Goal: Find specific page/section

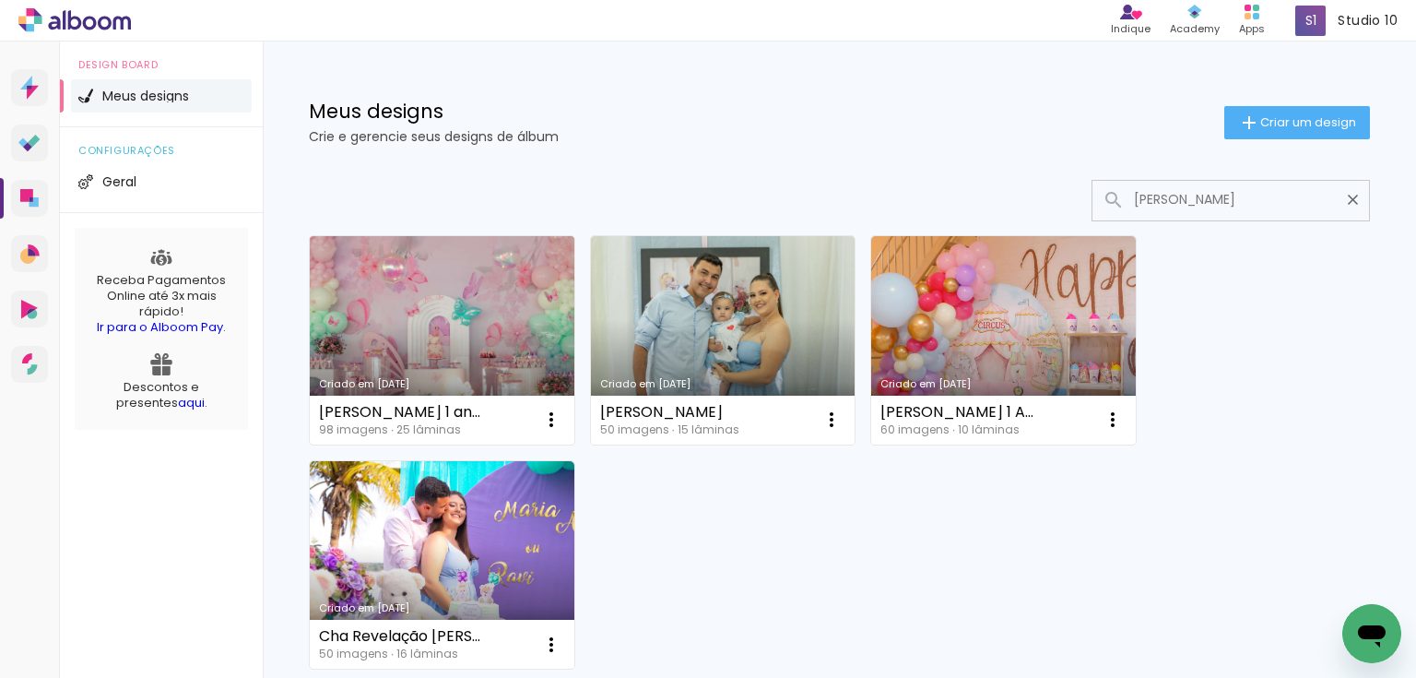
type input "[PERSON_NAME]"
type paper-input "[PERSON_NAME]"
click at [412, 351] on link "Criado em [DATE]" at bounding box center [442, 340] width 265 height 208
